Goal: Find specific page/section: Find specific page/section

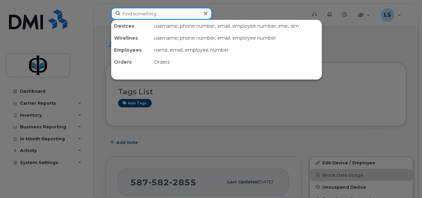
click at [137, 10] on input at bounding box center [161, 14] width 101 height 12
type input "6"
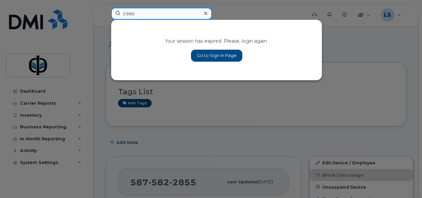
type input "5986"
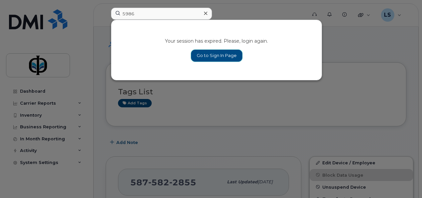
click at [219, 55] on link "Go to Sign In Page" at bounding box center [216, 56] width 51 height 12
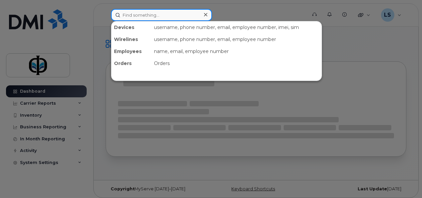
click at [176, 17] on input at bounding box center [161, 15] width 101 height 12
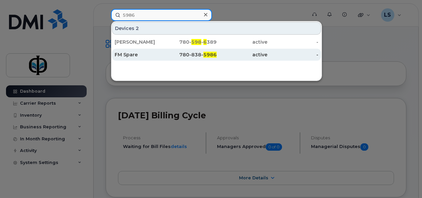
type input "5986"
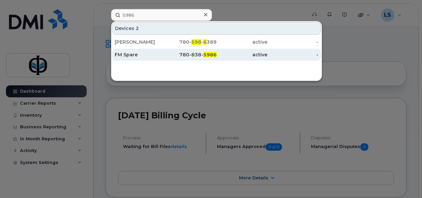
click at [171, 57] on div "780-838- 5986" at bounding box center [191, 55] width 51 height 12
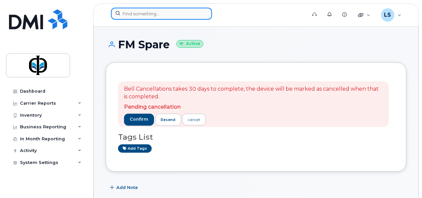
click at [171, 14] on input at bounding box center [161, 14] width 101 height 12
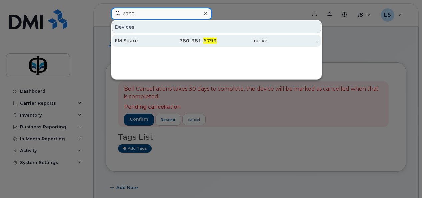
type input "6793"
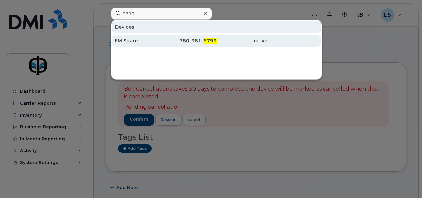
click at [173, 41] on div "780-381- 6793" at bounding box center [191, 40] width 51 height 7
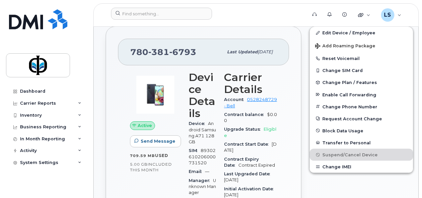
scroll to position [177, 0]
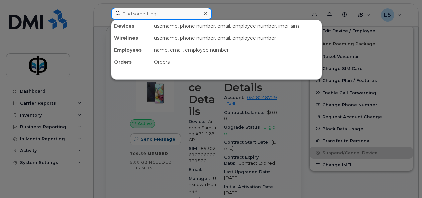
click at [157, 13] on input at bounding box center [161, 14] width 101 height 12
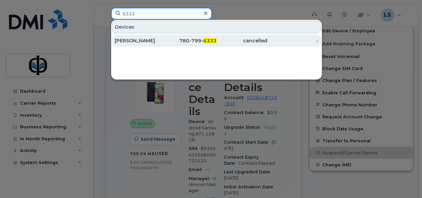
type input "6333"
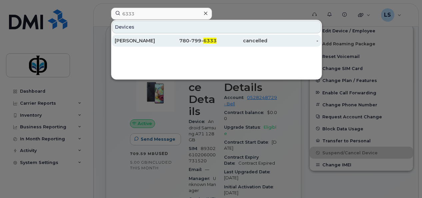
click at [157, 41] on div "Kramer Clay" at bounding box center [140, 40] width 51 height 7
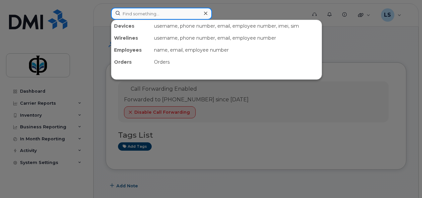
click at [152, 14] on input at bounding box center [161, 14] width 101 height 12
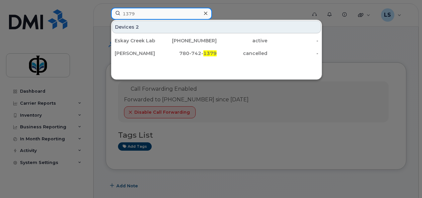
click at [147, 13] on input "1379" at bounding box center [161, 14] width 101 height 12
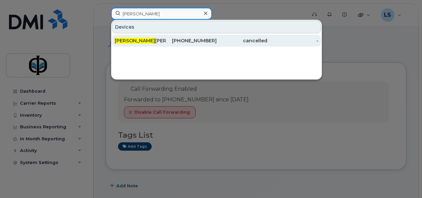
type input "whitney"
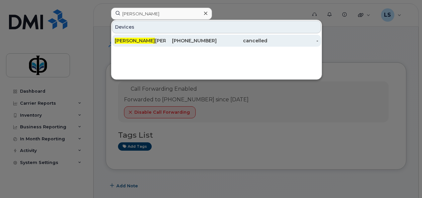
click at [140, 42] on div "Whitney Drouin" at bounding box center [140, 40] width 51 height 7
